Goal: Book appointment/travel/reservation

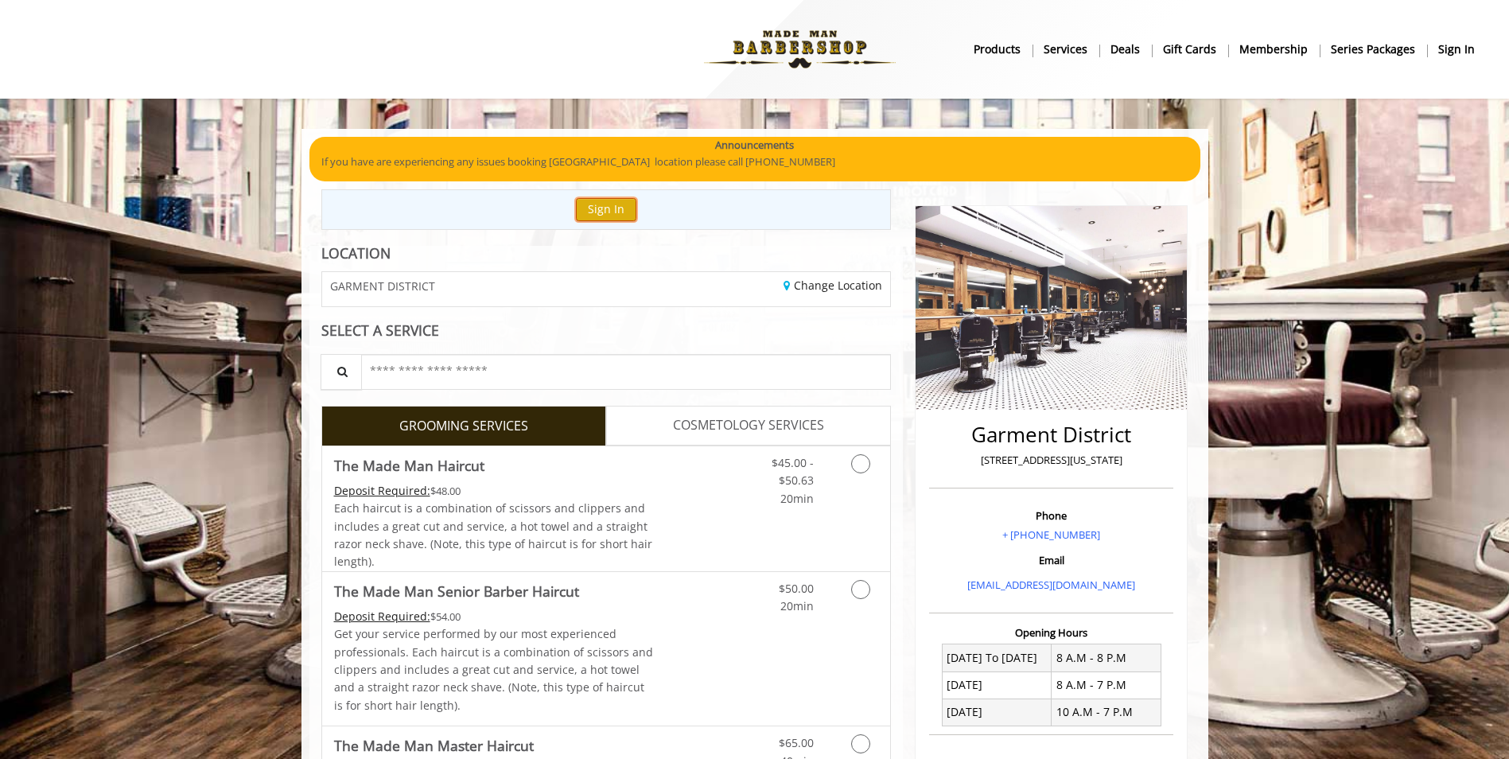
click at [613, 205] on button "Sign In" at bounding box center [606, 209] width 60 height 23
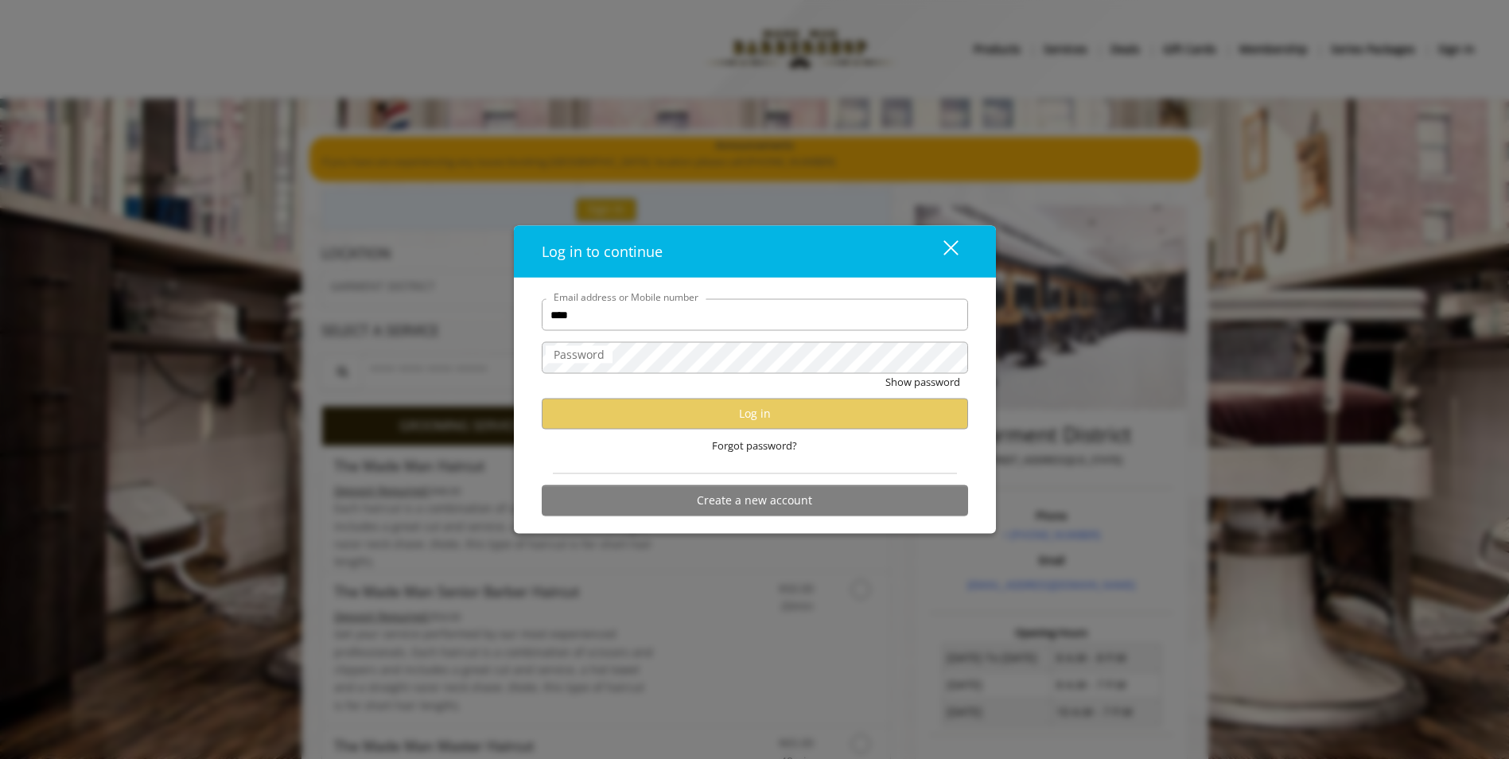
type input "**********"
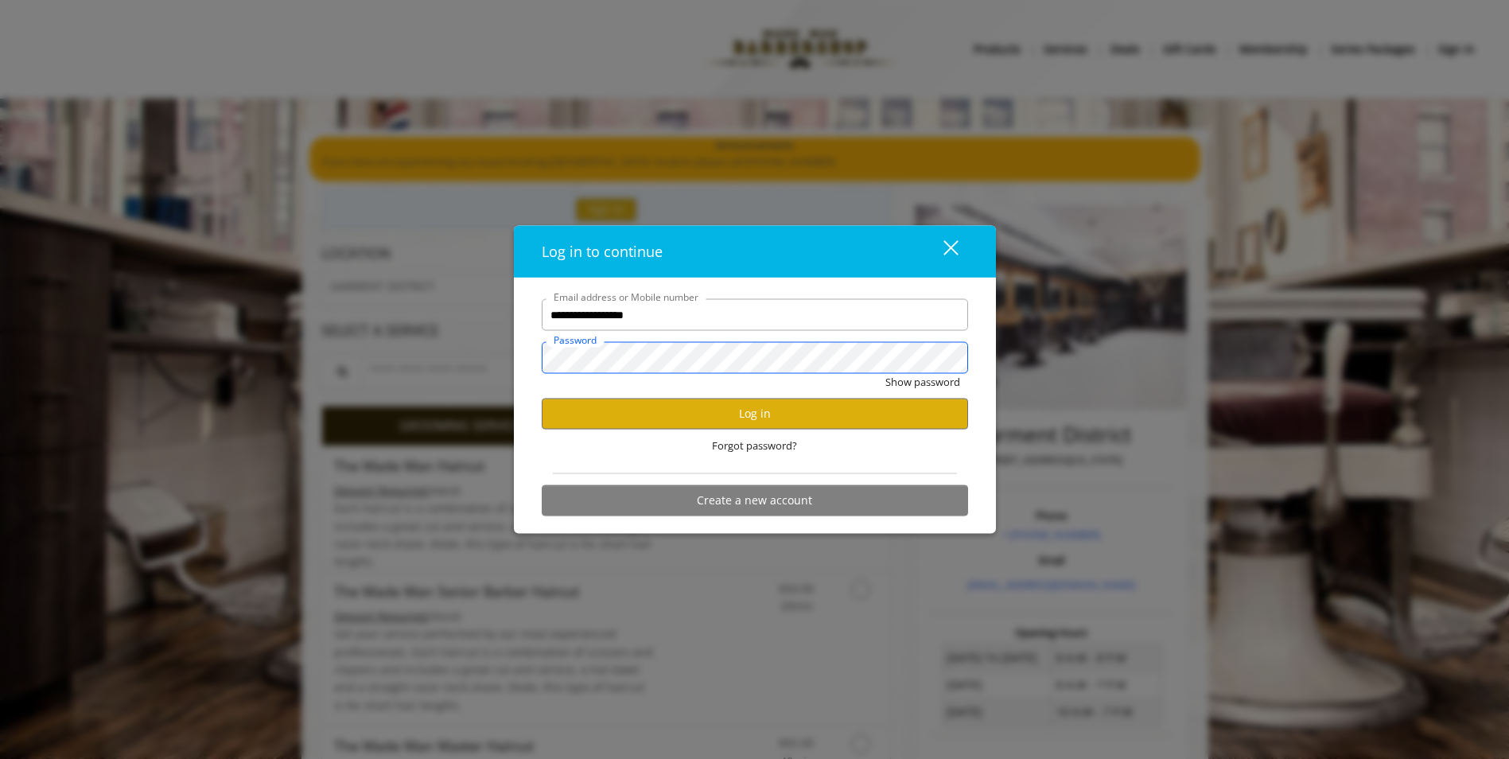
click at [885, 374] on button "Show password" at bounding box center [922, 382] width 75 height 17
click at [621, 413] on button "Log in" at bounding box center [755, 413] width 426 height 31
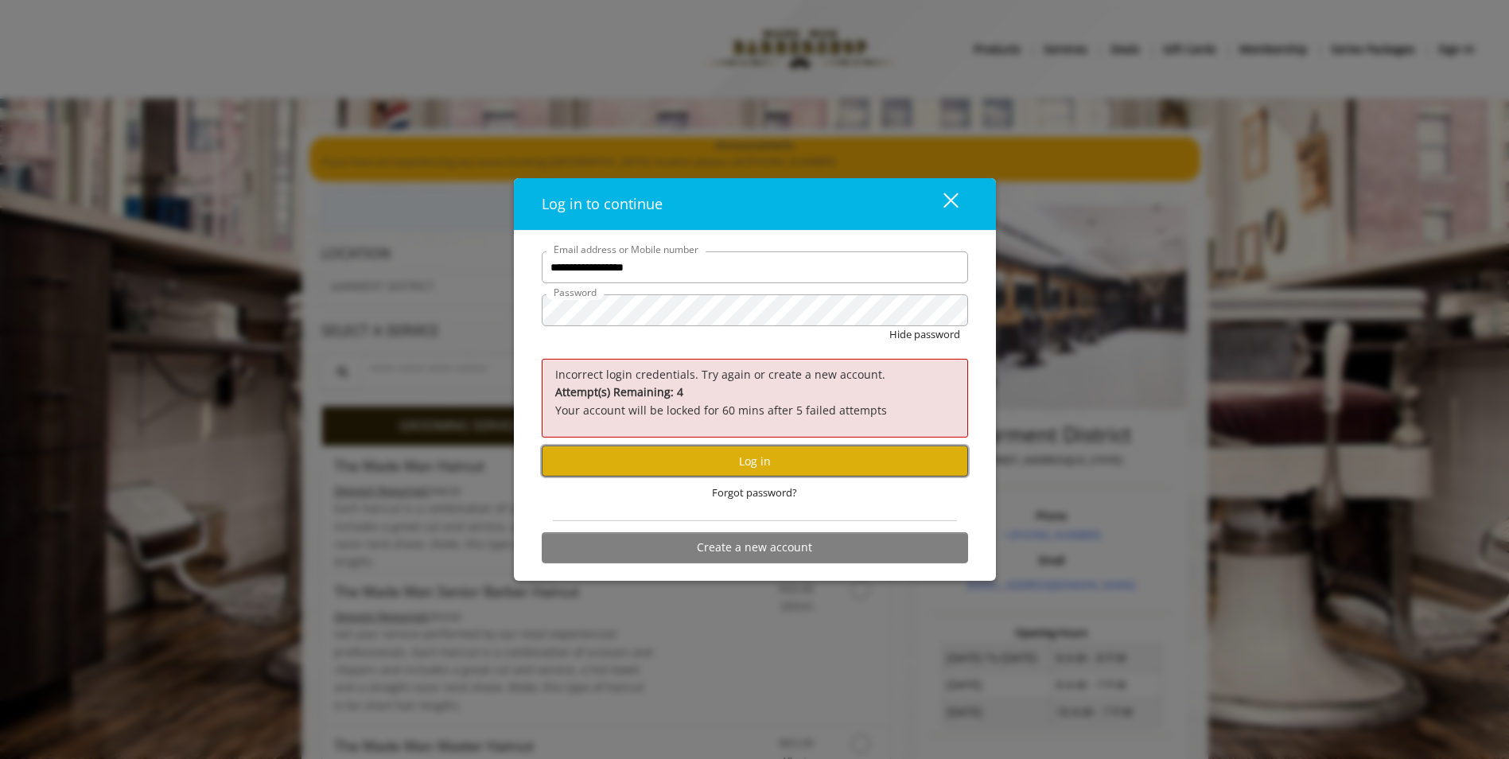
click at [645, 463] on button "Log in" at bounding box center [755, 461] width 426 height 31
click at [605, 457] on button "Log in" at bounding box center [755, 461] width 426 height 31
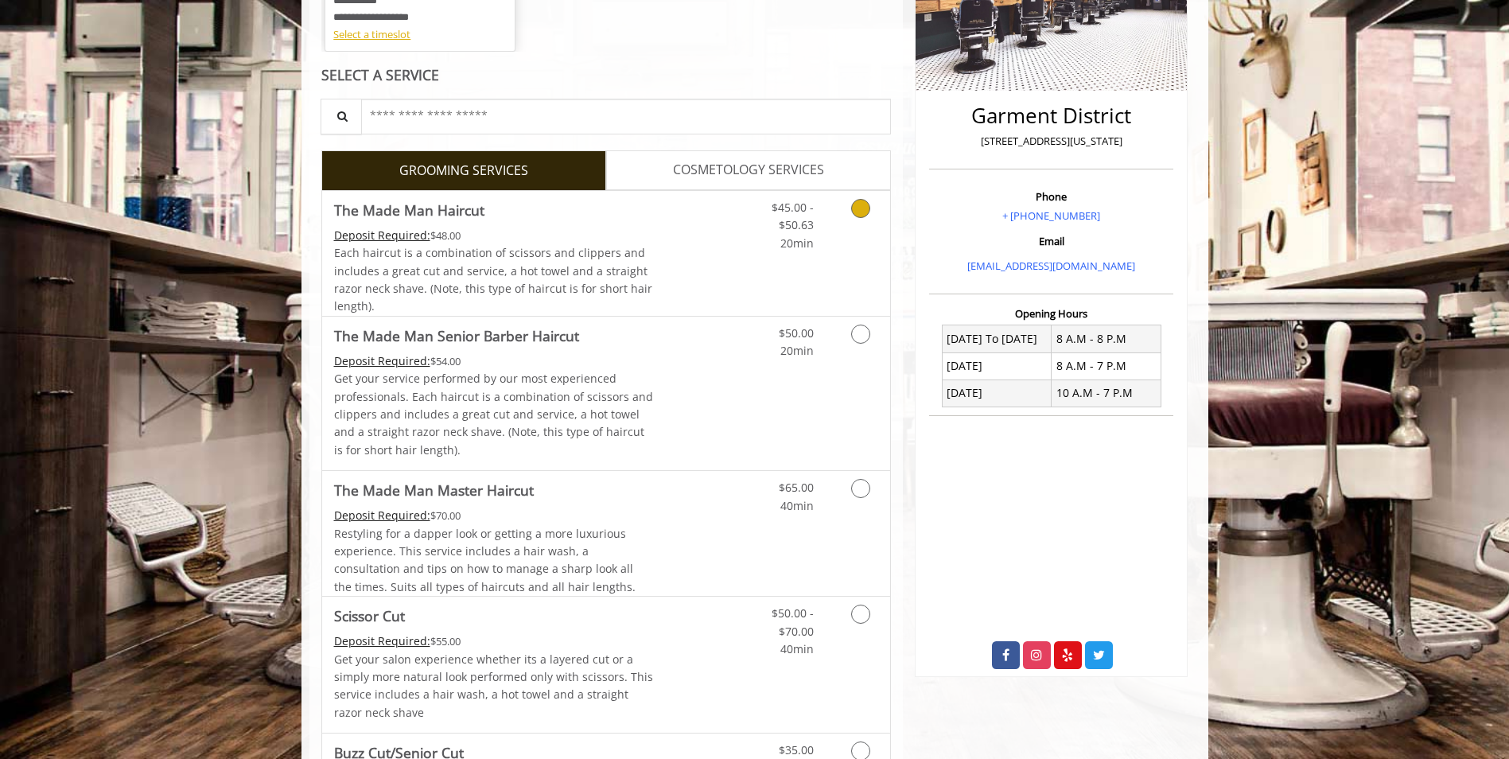
scroll to position [398, 0]
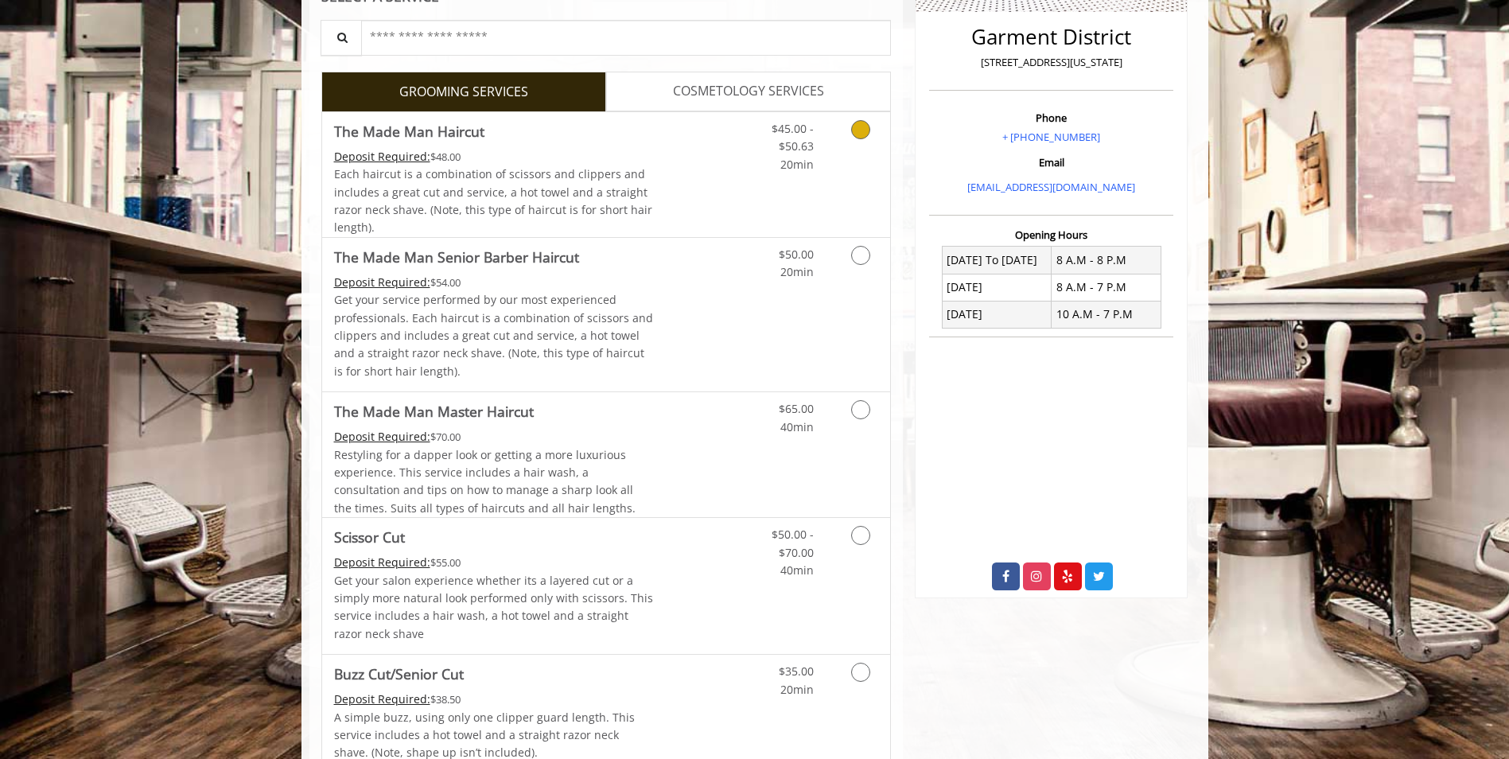
click at [857, 135] on icon "Grooming services" at bounding box center [860, 129] width 19 height 19
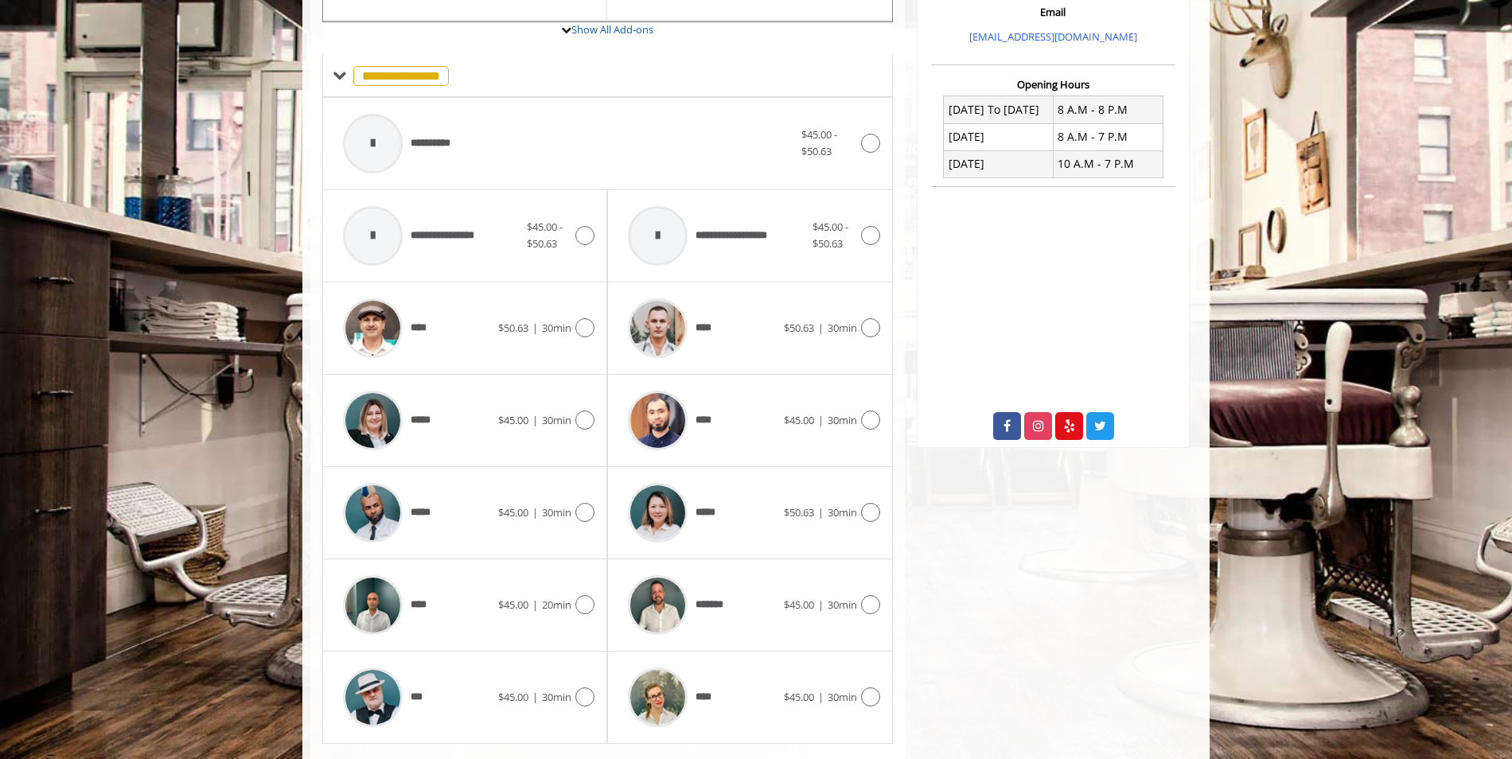
scroll to position [582, 0]
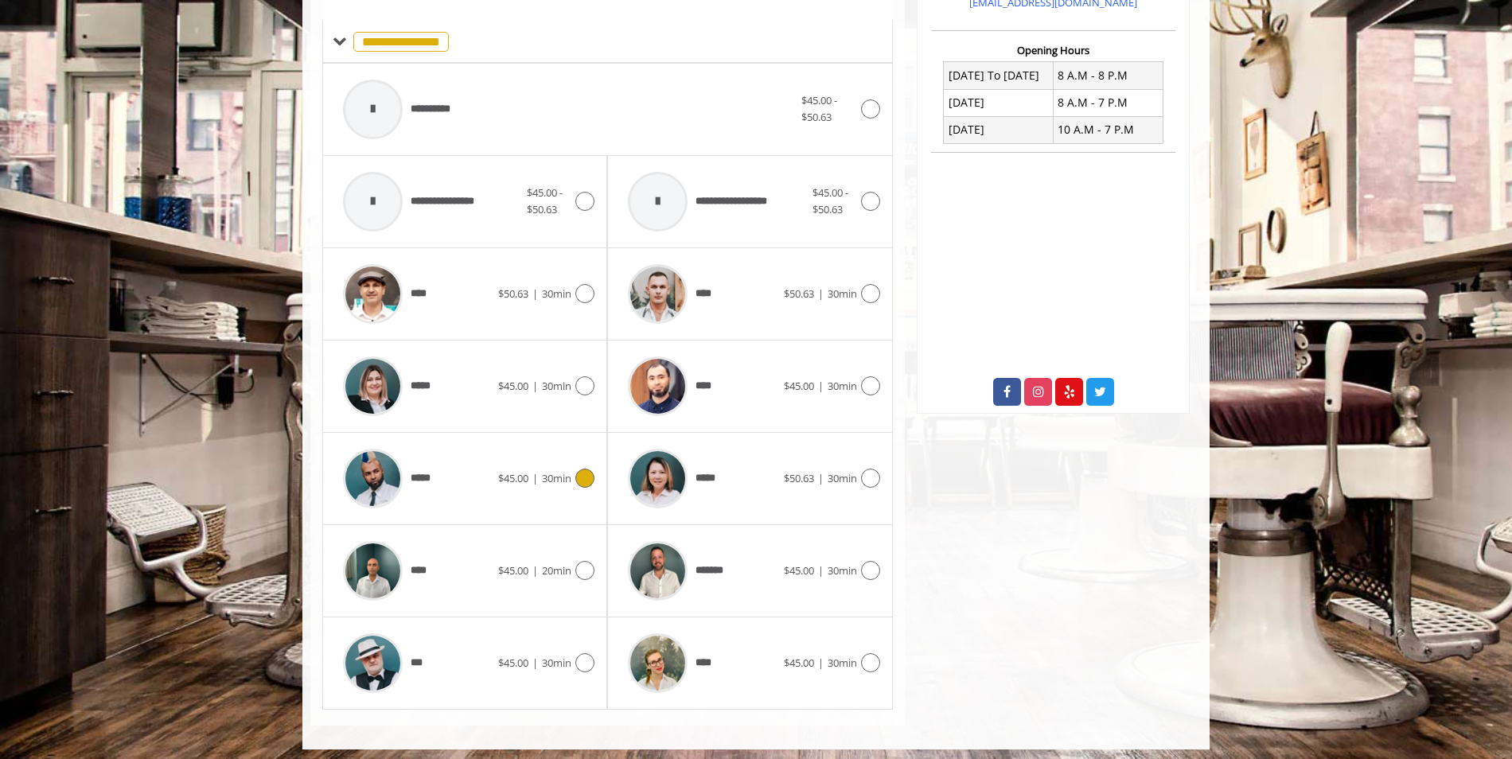
click at [578, 480] on icon at bounding box center [584, 478] width 19 height 19
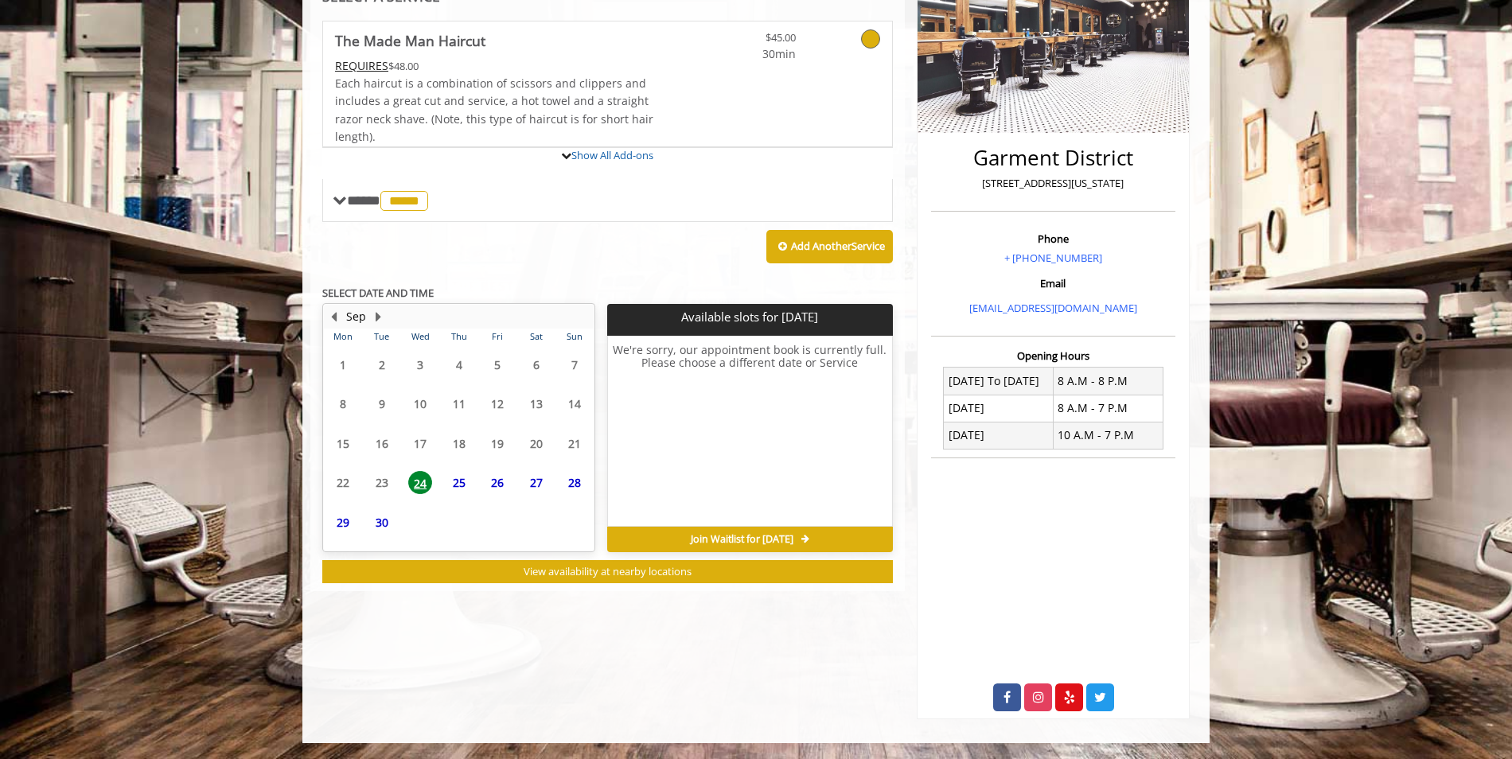
scroll to position [295, 0]
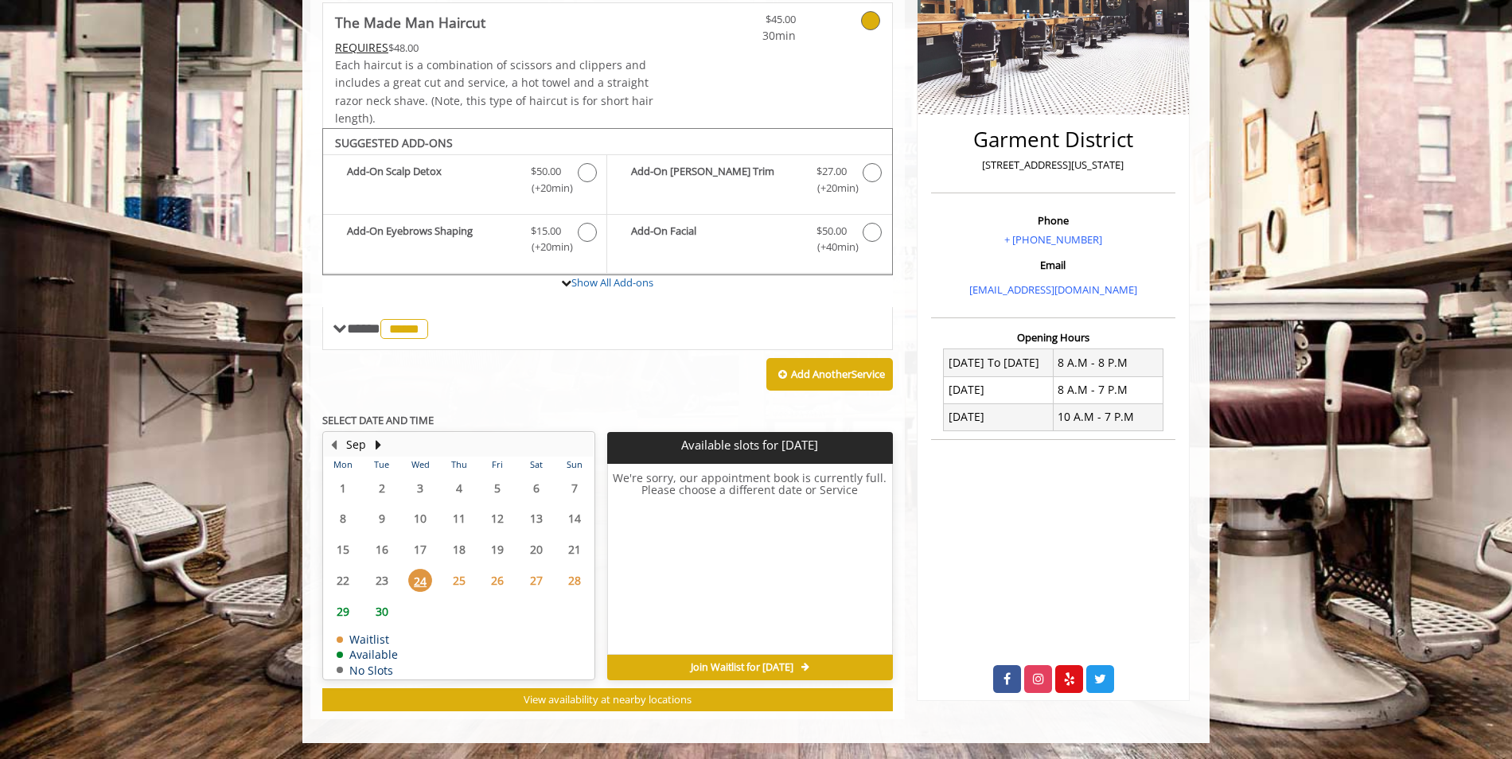
click at [465, 581] on span "25" at bounding box center [459, 580] width 24 height 23
click at [495, 582] on span "26" at bounding box center [497, 580] width 24 height 23
click at [423, 578] on span "24" at bounding box center [420, 580] width 24 height 23
click at [469, 581] on span "25" at bounding box center [459, 580] width 24 height 23
click at [490, 579] on span "26" at bounding box center [497, 580] width 24 height 23
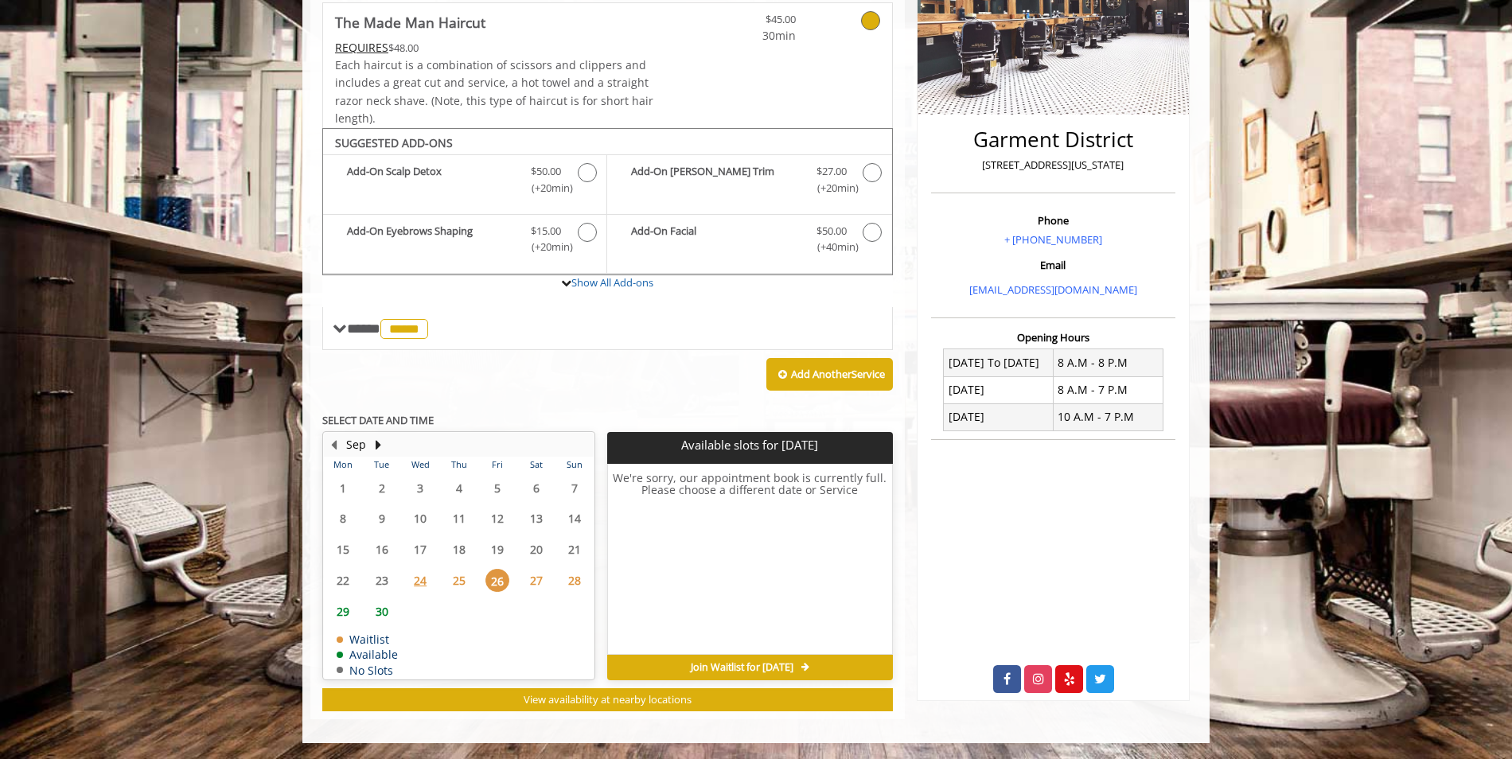
click at [540, 580] on span "27" at bounding box center [536, 580] width 24 height 23
click at [341, 615] on span "29" at bounding box center [343, 611] width 24 height 23
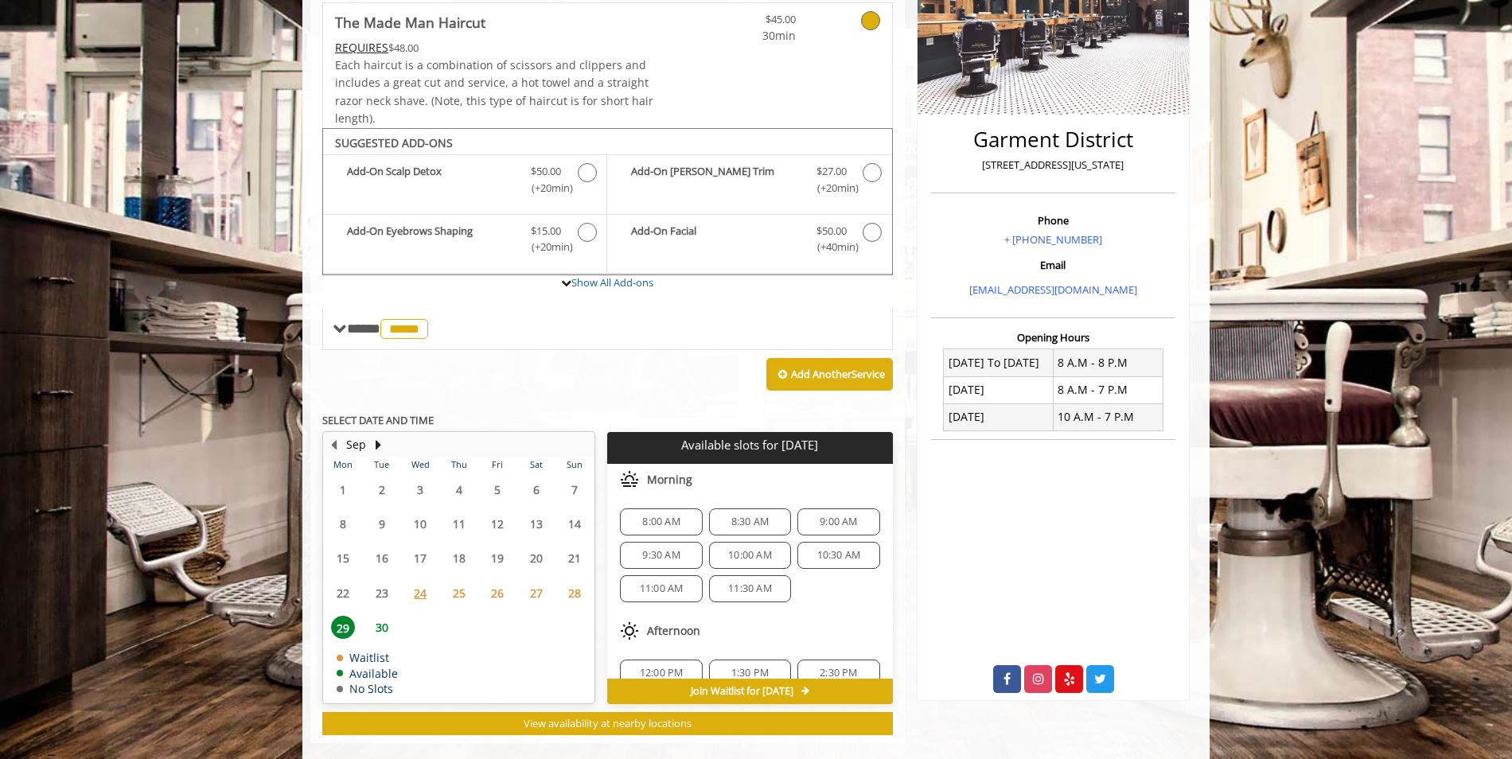
scroll to position [319, 0]
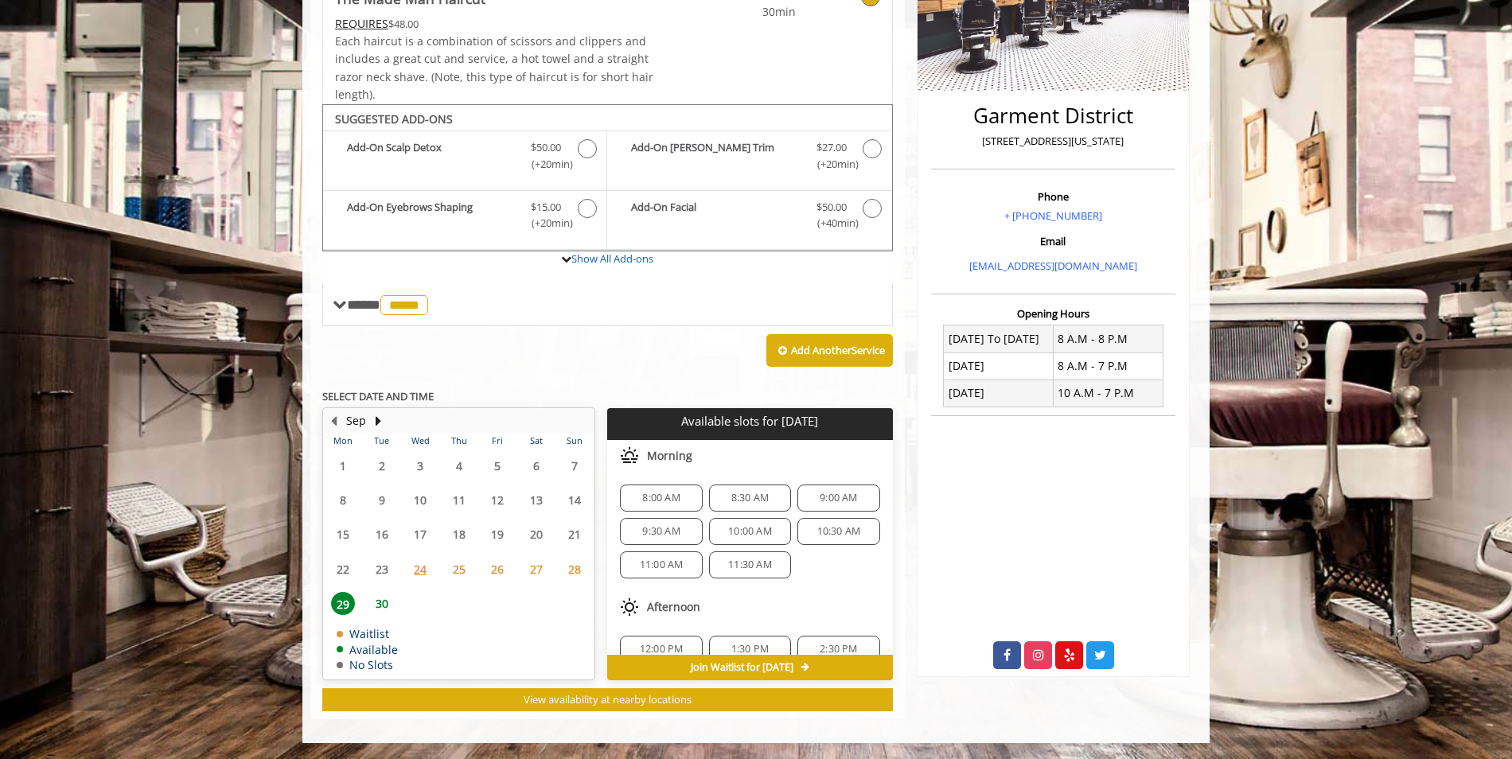
click at [565, 575] on span "28" at bounding box center [574, 569] width 24 height 23
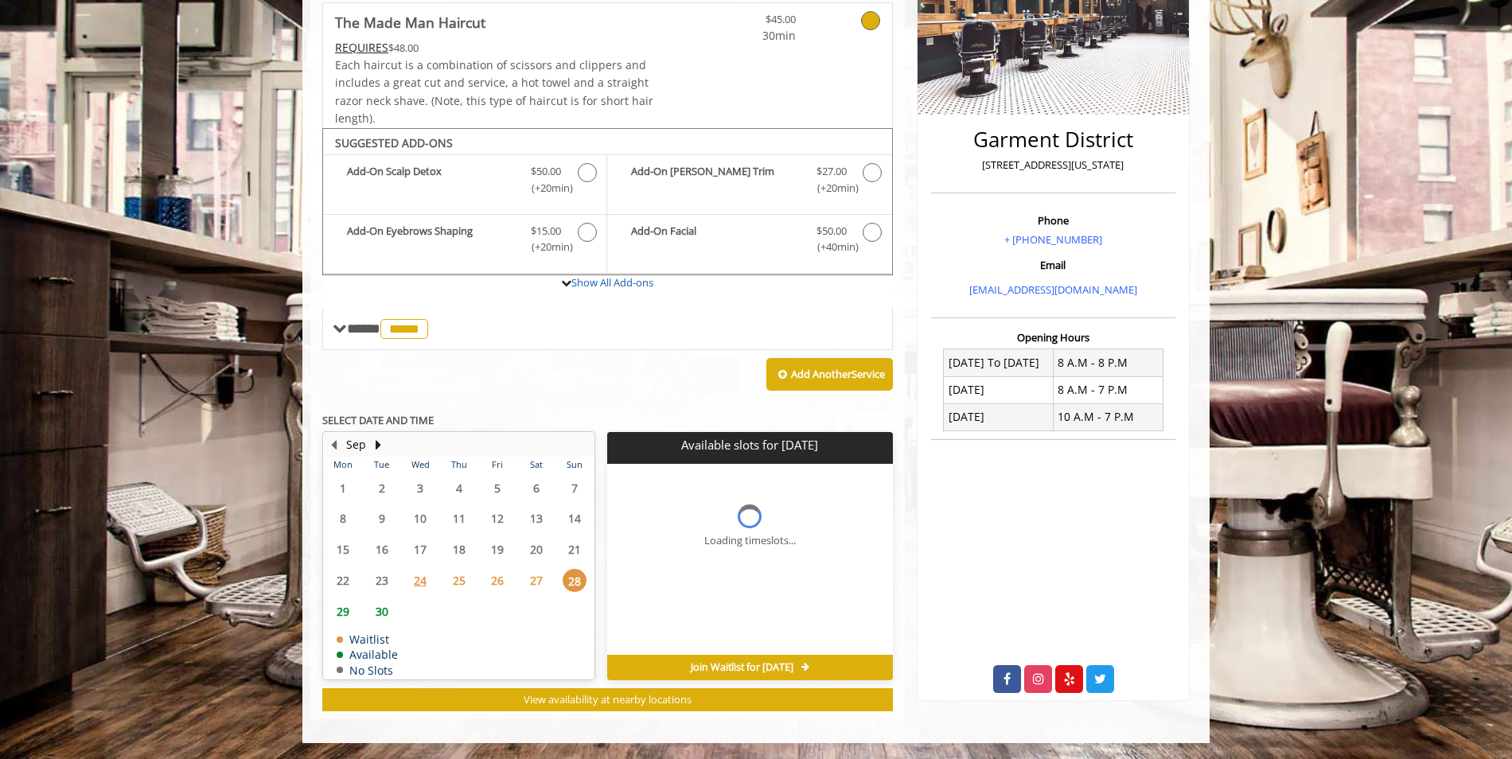
scroll to position [295, 0]
click at [371, 609] on span "30" at bounding box center [382, 611] width 24 height 23
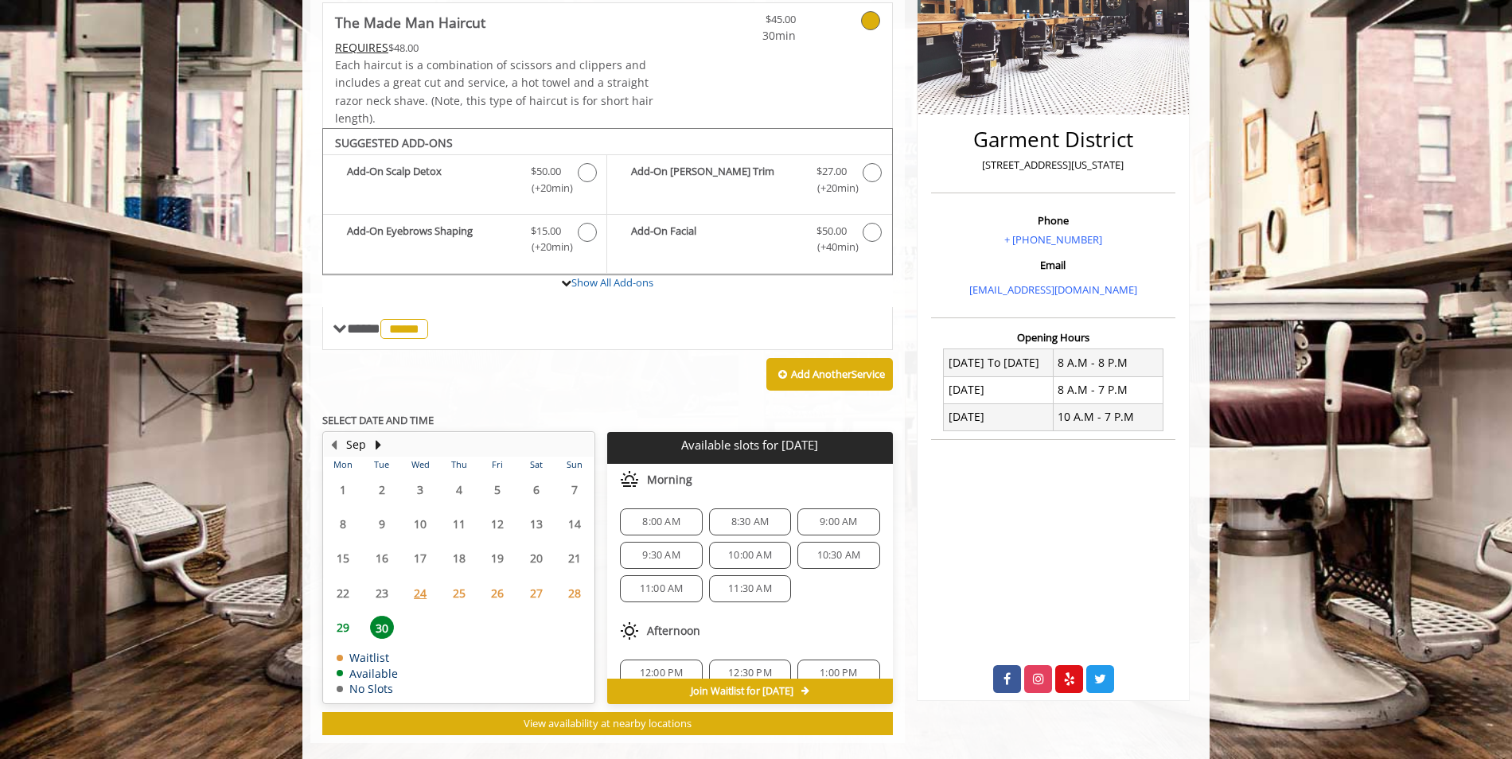
scroll to position [319, 0]
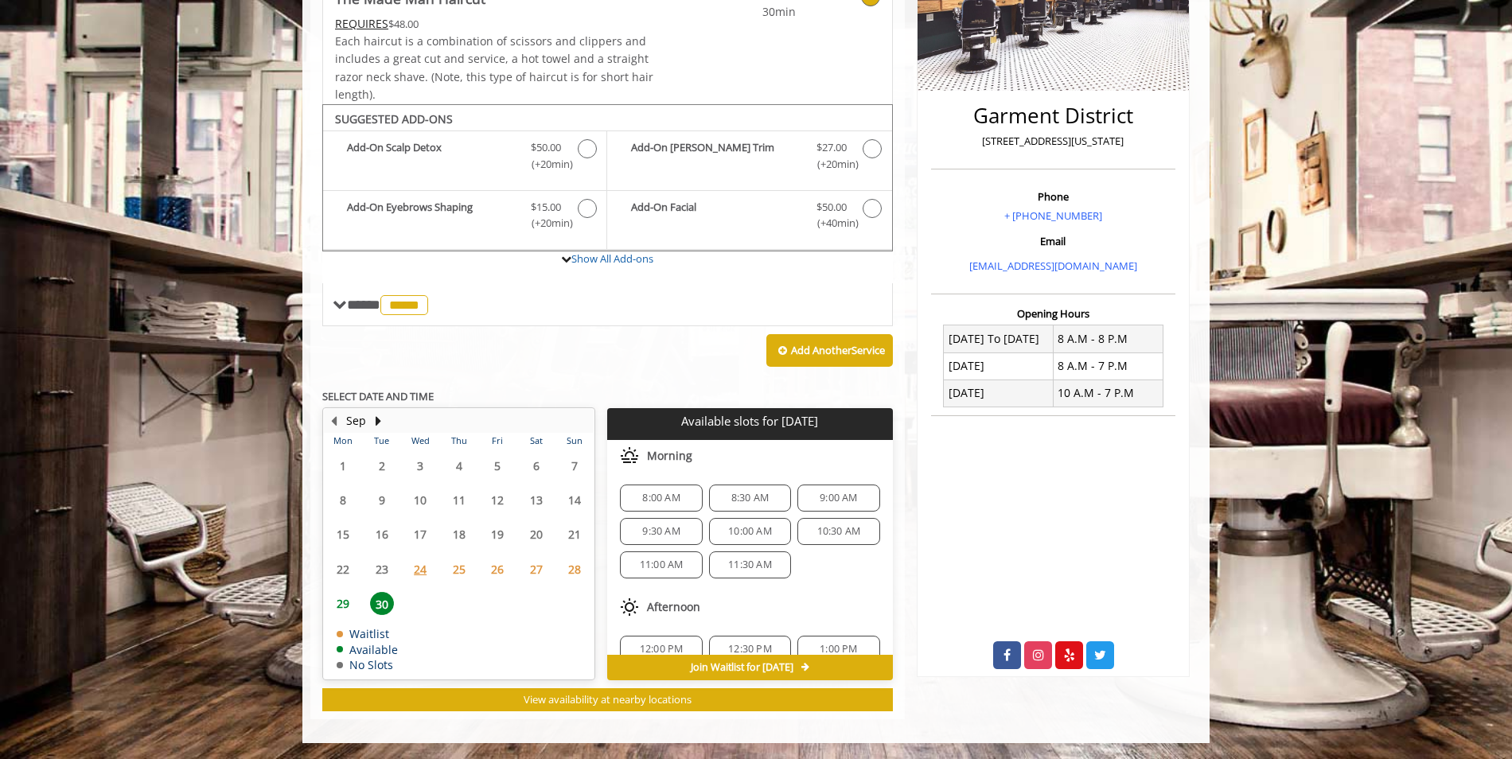
click at [425, 572] on span "24" at bounding box center [420, 569] width 24 height 23
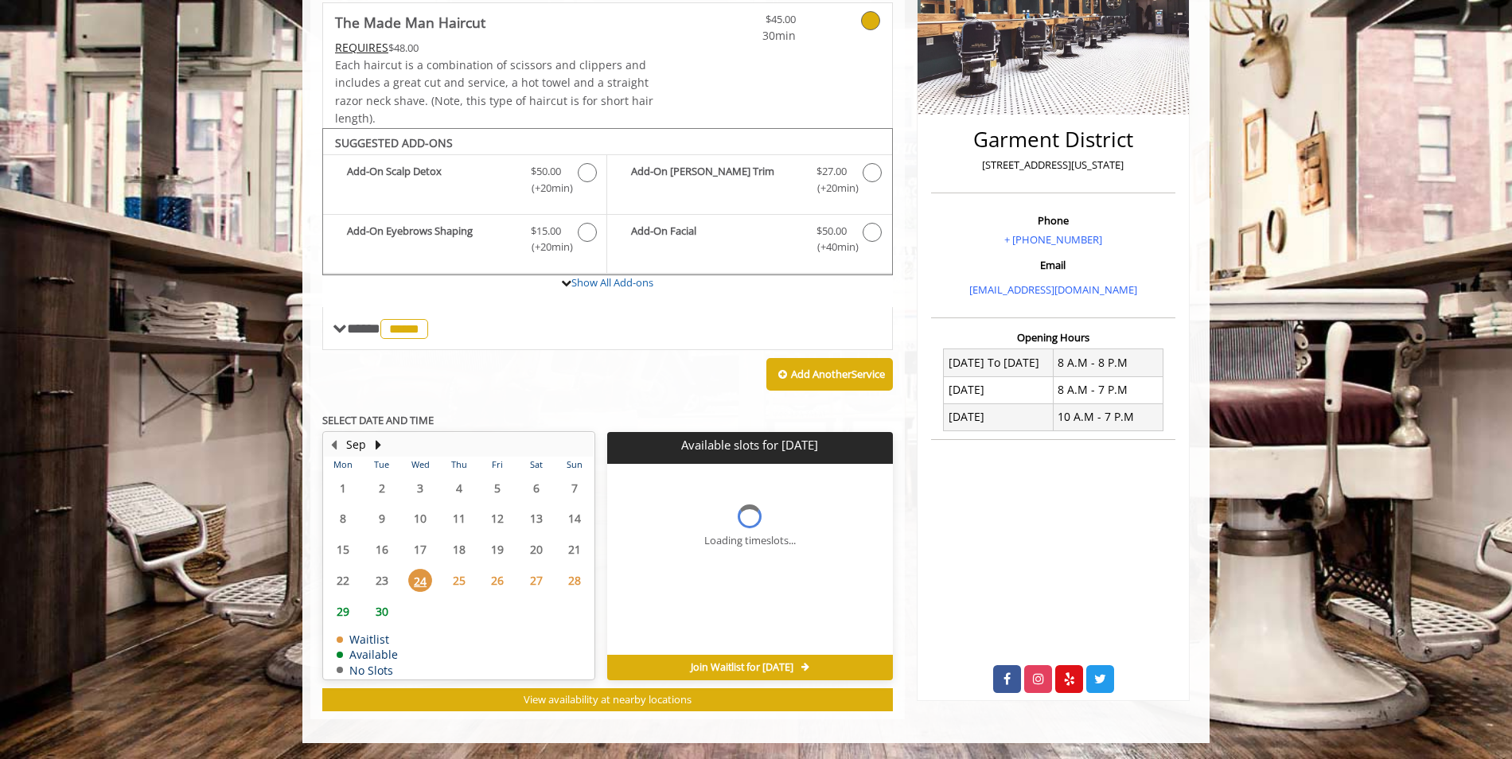
scroll to position [295, 0]
click at [718, 658] on div "Join Waitlist for [DATE]" at bounding box center [749, 667] width 285 height 25
click at [721, 664] on span "Join Waitlist for [DATE]" at bounding box center [742, 667] width 103 height 13
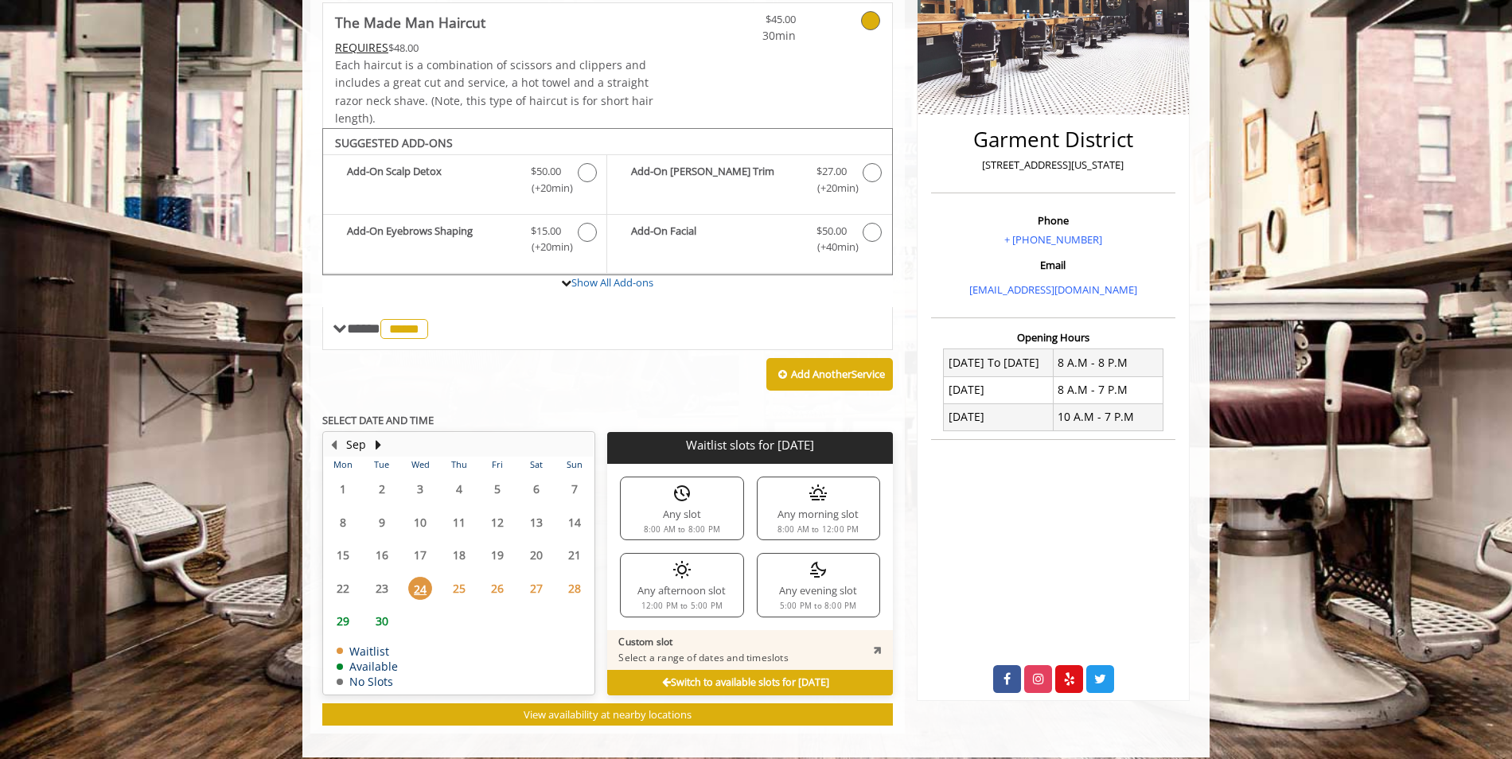
click at [815, 578] on img at bounding box center [817, 569] width 19 height 19
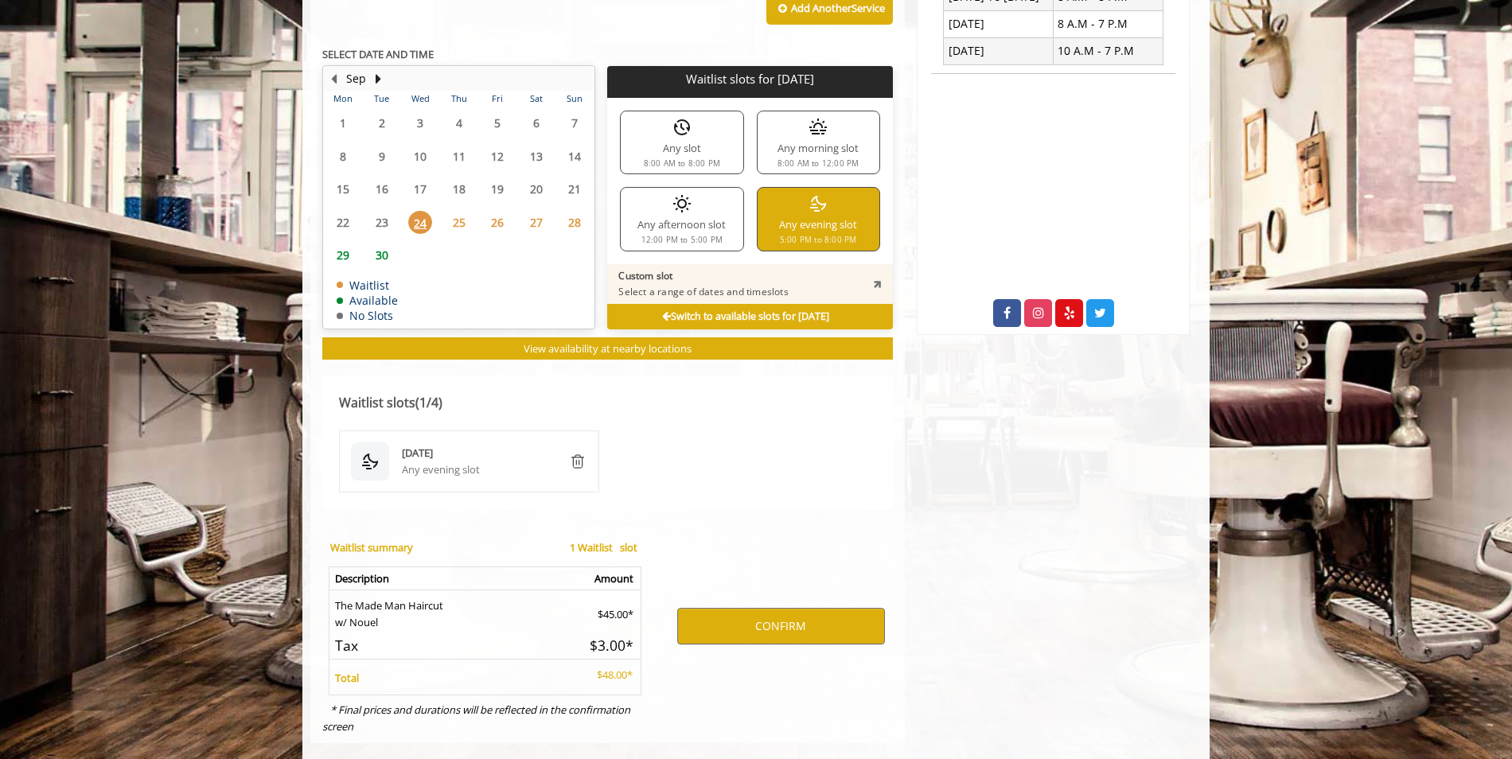
scroll to position [685, 0]
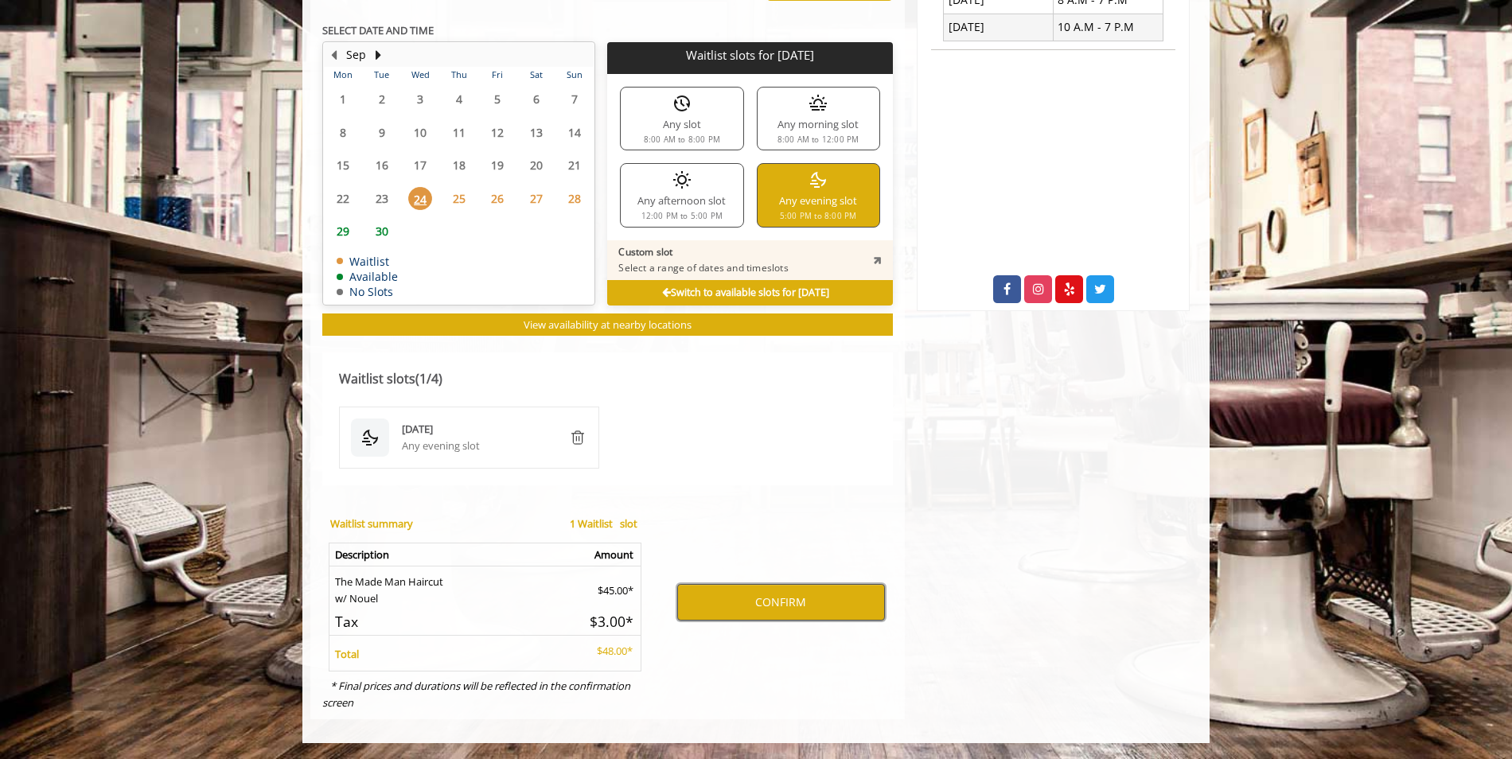
click at [680, 620] on button "CONFIRM" at bounding box center [781, 602] width 208 height 37
